Goal: Information Seeking & Learning: Check status

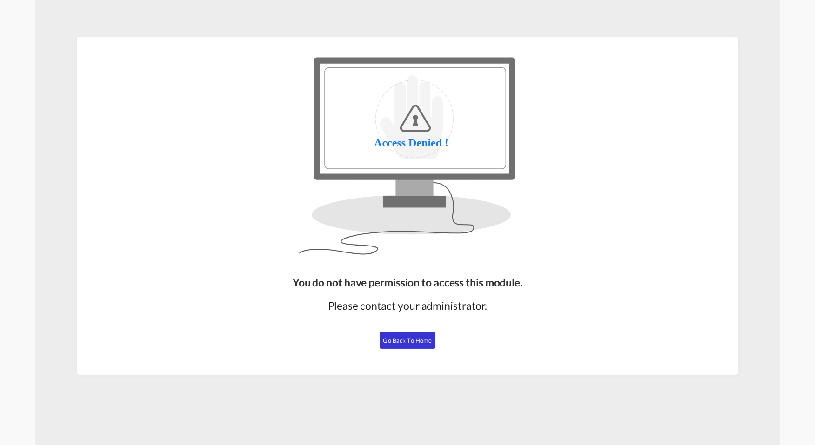
click at [416, 341] on span "Go Back to Home" at bounding box center [407, 340] width 49 height 7
